Goal: Information Seeking & Learning: Learn about a topic

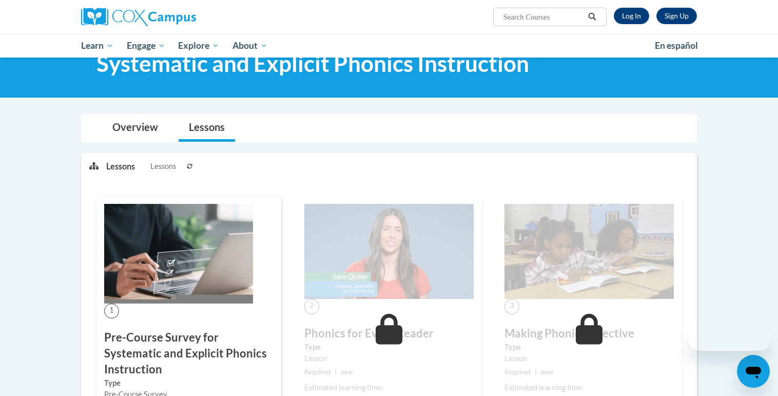
scroll to position [189, 0]
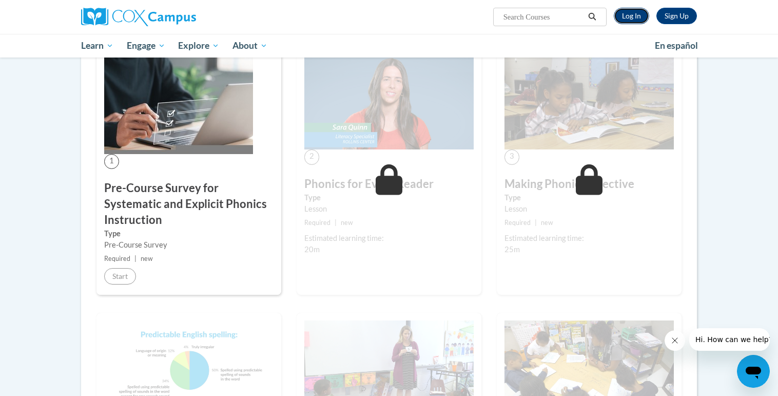
click at [629, 17] on link "Log In" at bounding box center [631, 16] width 35 height 16
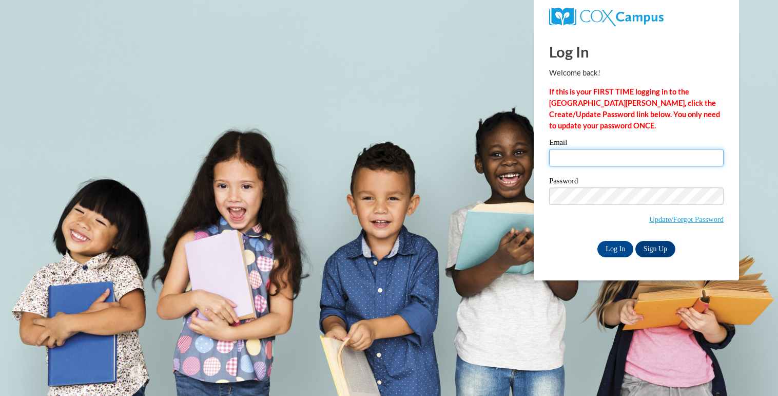
click at [663, 162] on input "Email" at bounding box center [636, 157] width 175 height 17
type input "mpfeiffle@nfdlschools.org"
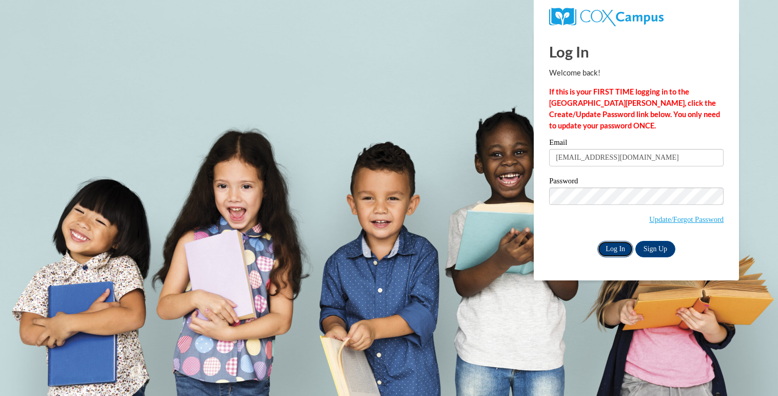
click at [617, 245] on input "Log In" at bounding box center [615, 249] width 36 height 16
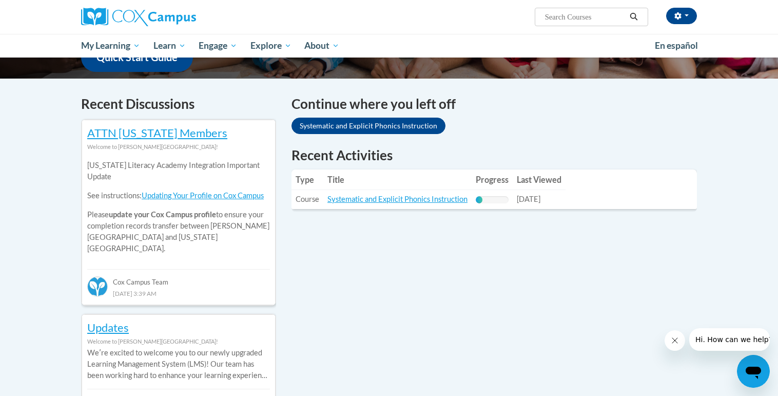
scroll to position [283, 0]
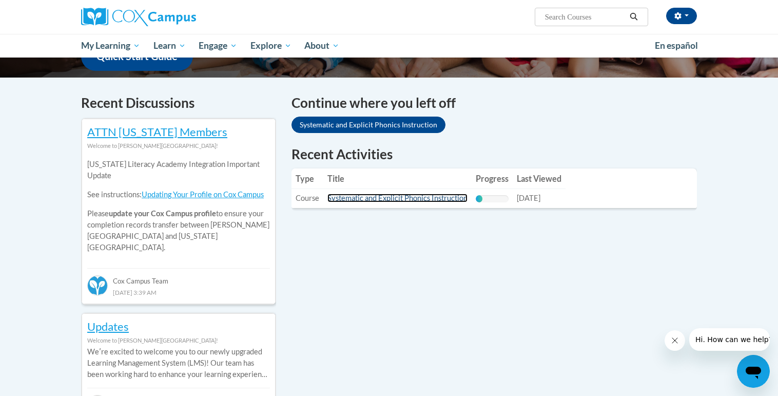
click at [385, 199] on link "Systematic and Explicit Phonics Instruction" at bounding box center [397, 198] width 140 height 9
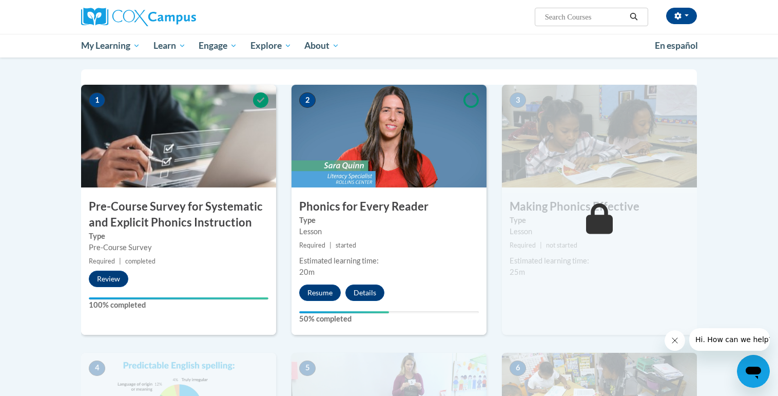
scroll to position [206, 0]
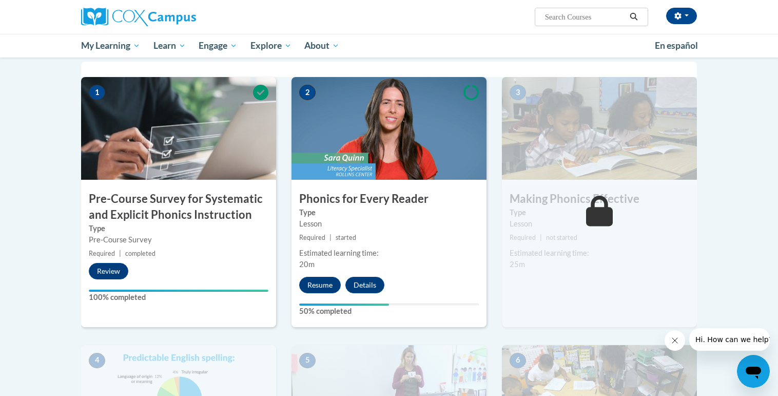
click at [363, 125] on img at bounding box center [389, 128] width 195 height 103
click at [107, 274] on button "Review" at bounding box center [109, 271] width 40 height 16
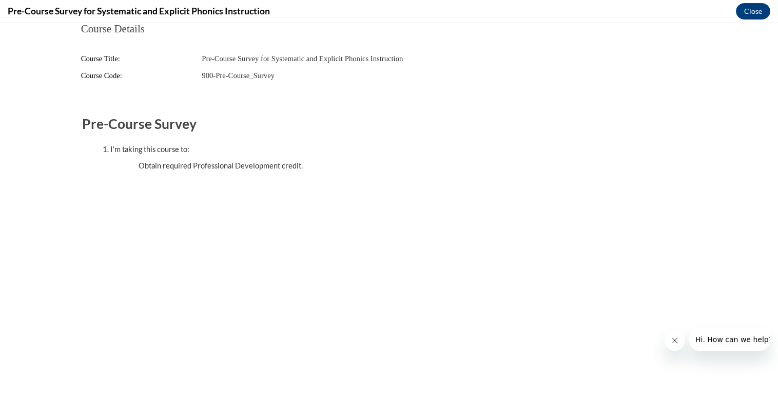
scroll to position [0, 0]
click at [751, 12] on button "Close" at bounding box center [753, 11] width 34 height 16
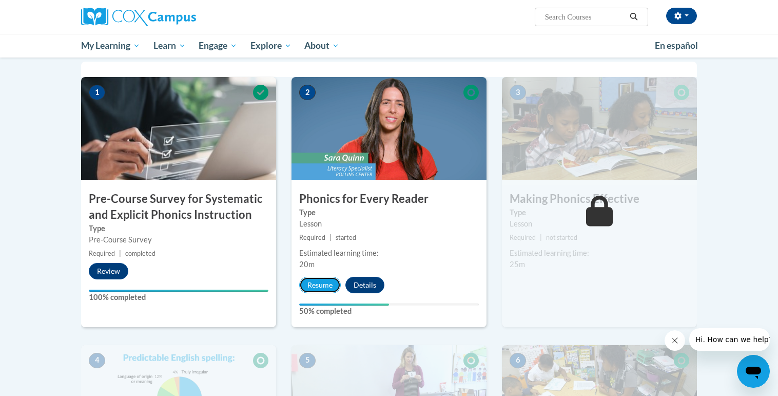
click at [327, 289] on button "Resume" at bounding box center [320, 285] width 42 height 16
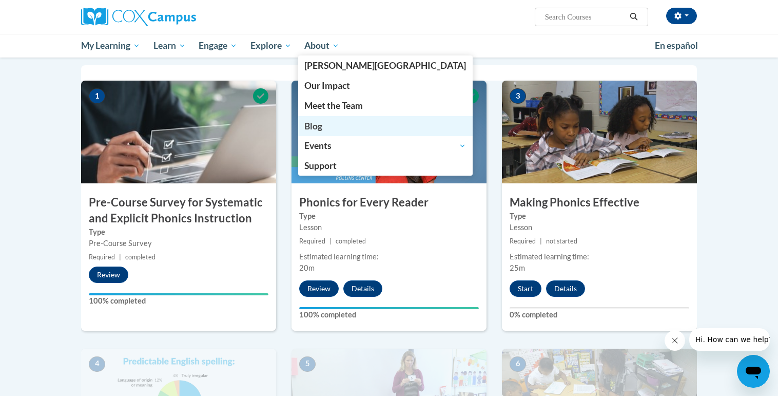
scroll to position [200, 0]
